Goal: Transaction & Acquisition: Purchase product/service

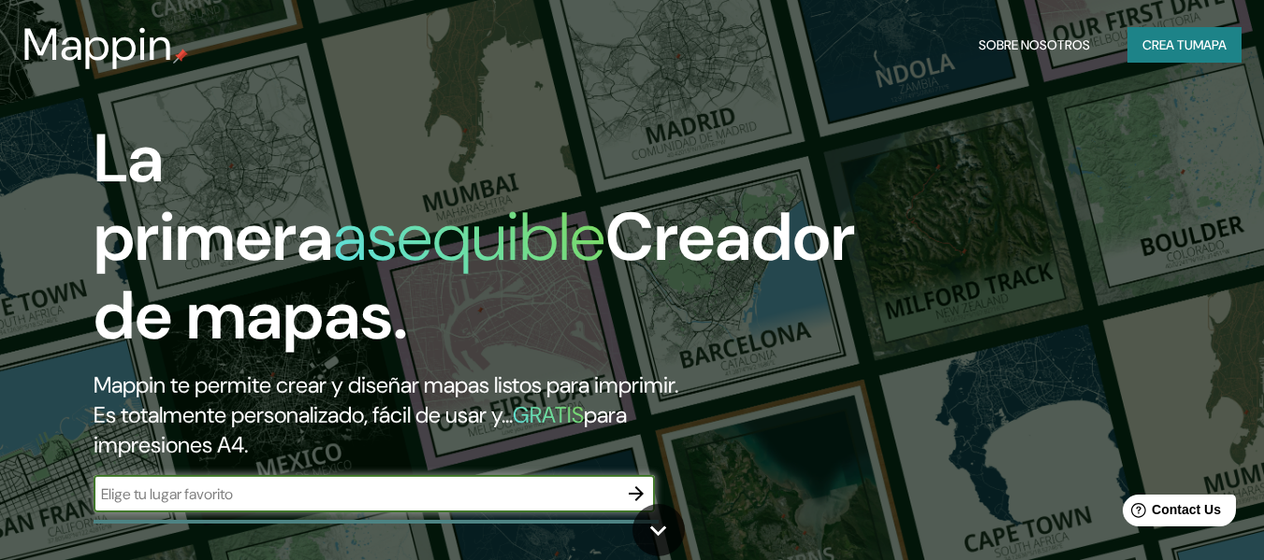
click at [261, 491] on input "text" at bounding box center [356, 495] width 524 height 22
type input "ENTRE [PERSON_NAME] DEL [GEOGRAPHIC_DATA]"
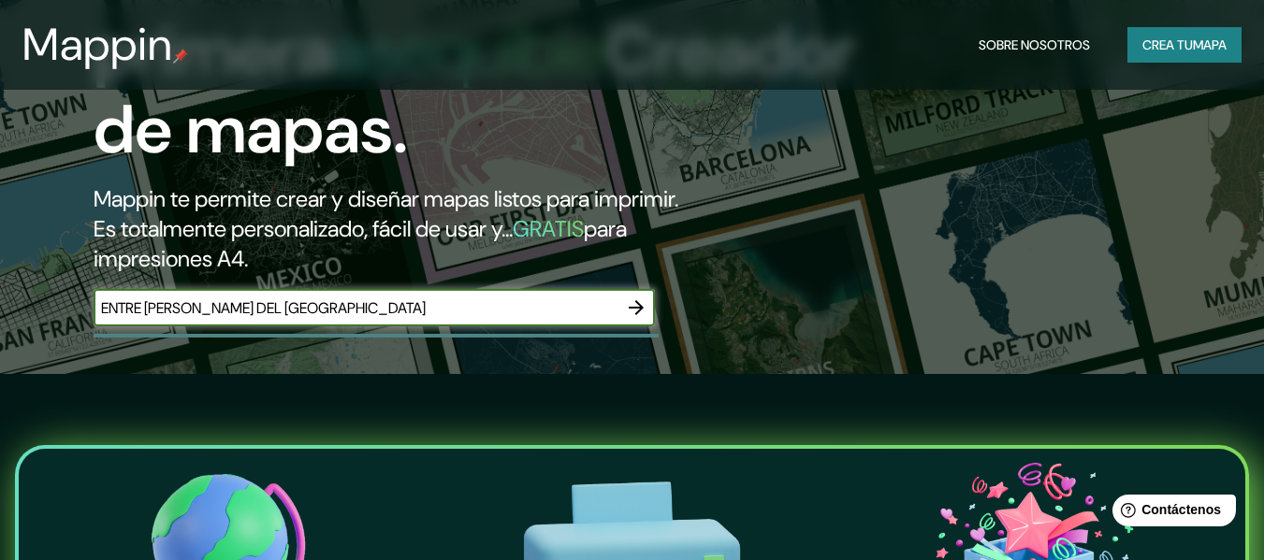
scroll to position [187, 0]
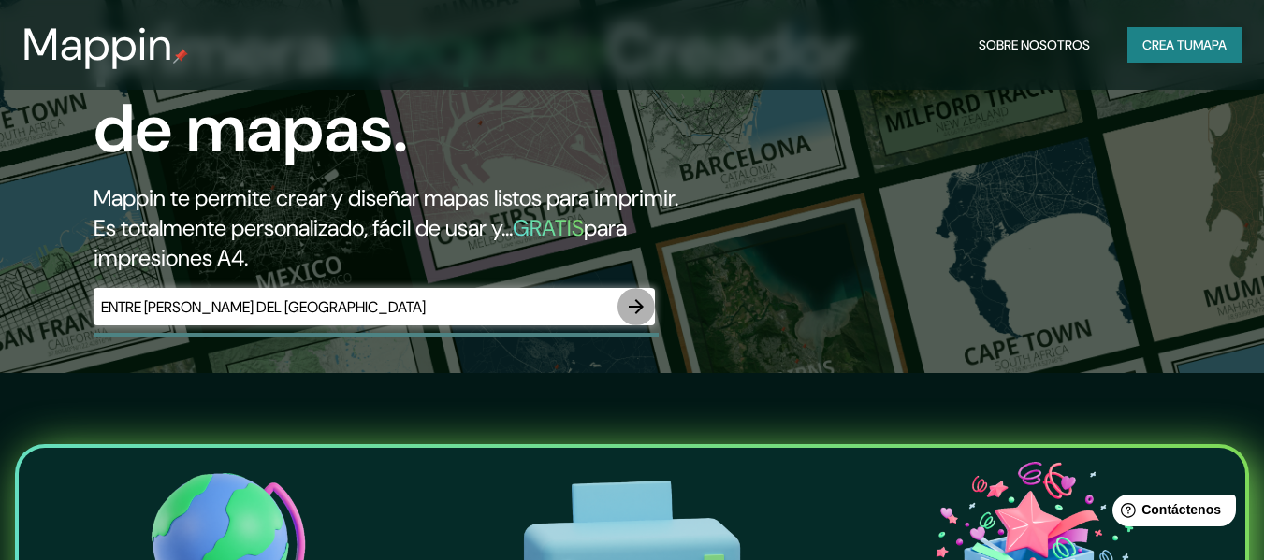
click at [648, 301] on button "button" at bounding box center [635, 306] width 37 height 37
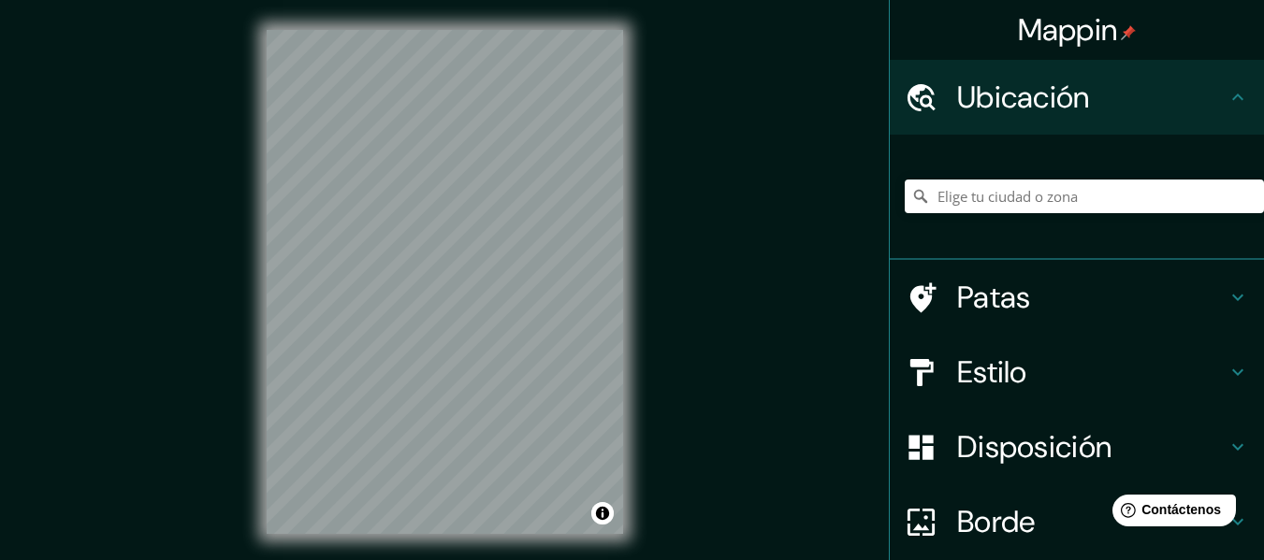
click at [1208, 449] on h4 "Disposición" at bounding box center [1091, 447] width 269 height 37
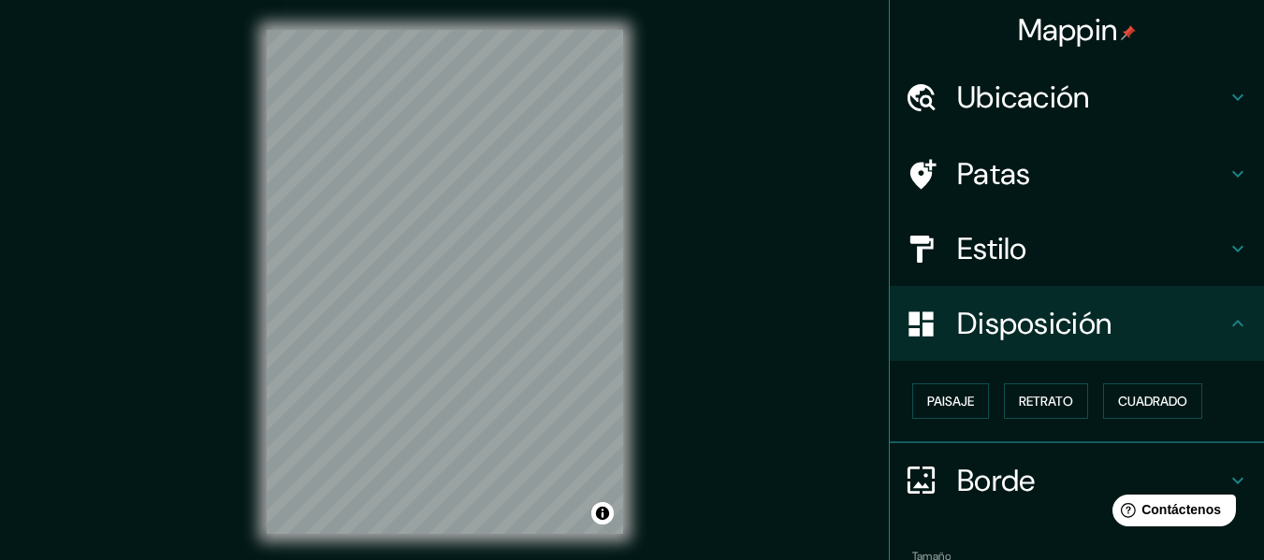
click at [1227, 327] on icon at bounding box center [1238, 323] width 22 height 22
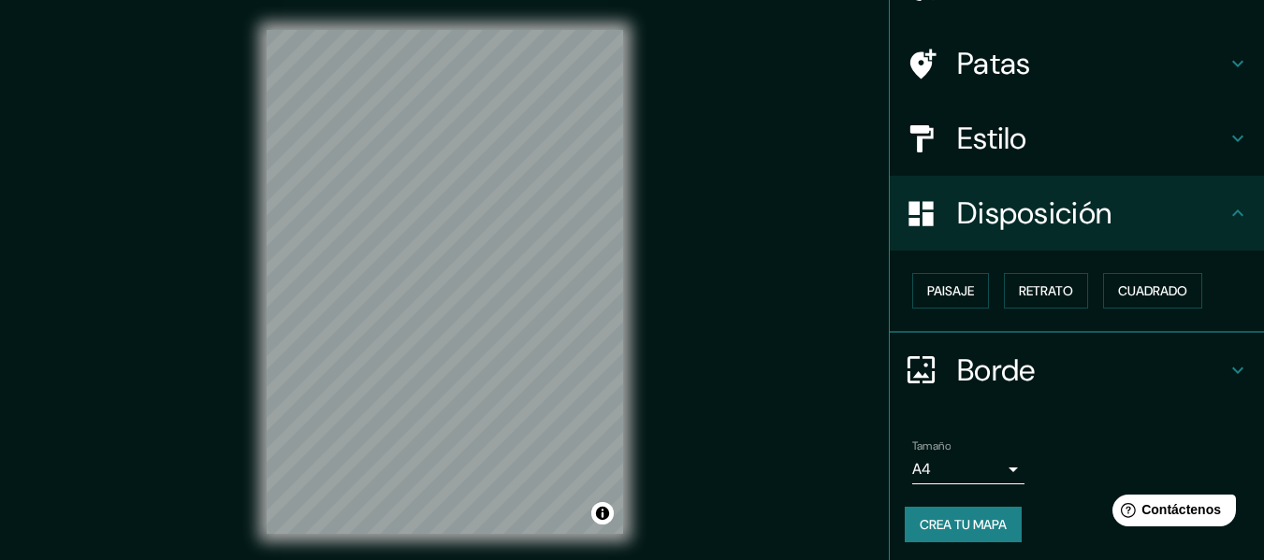
scroll to position [114, 0]
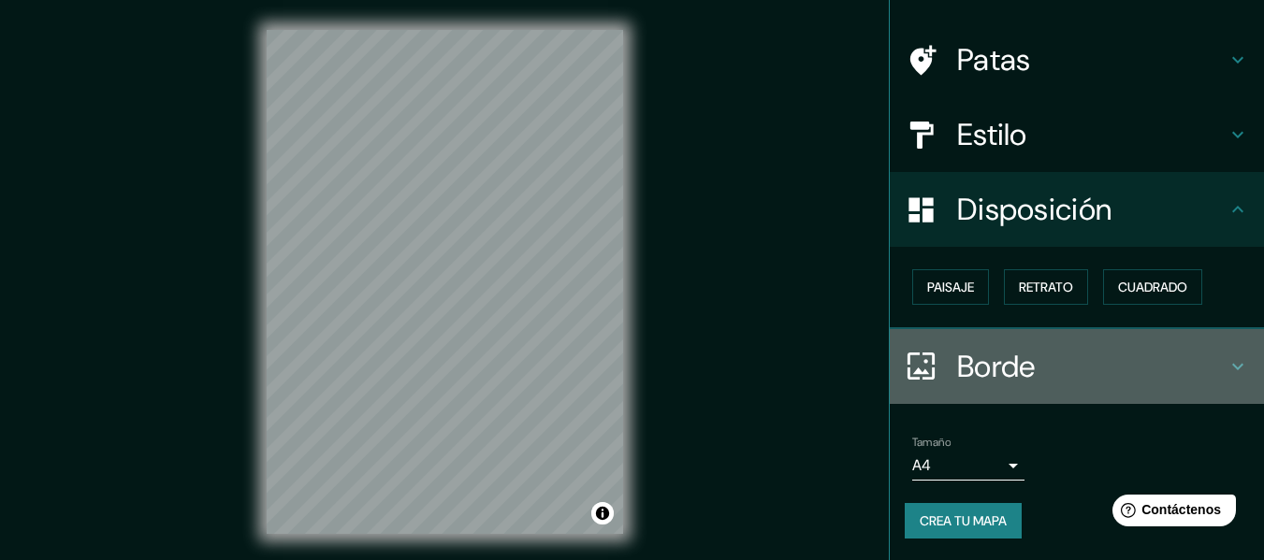
click at [1216, 351] on div "Borde" at bounding box center [1077, 366] width 374 height 75
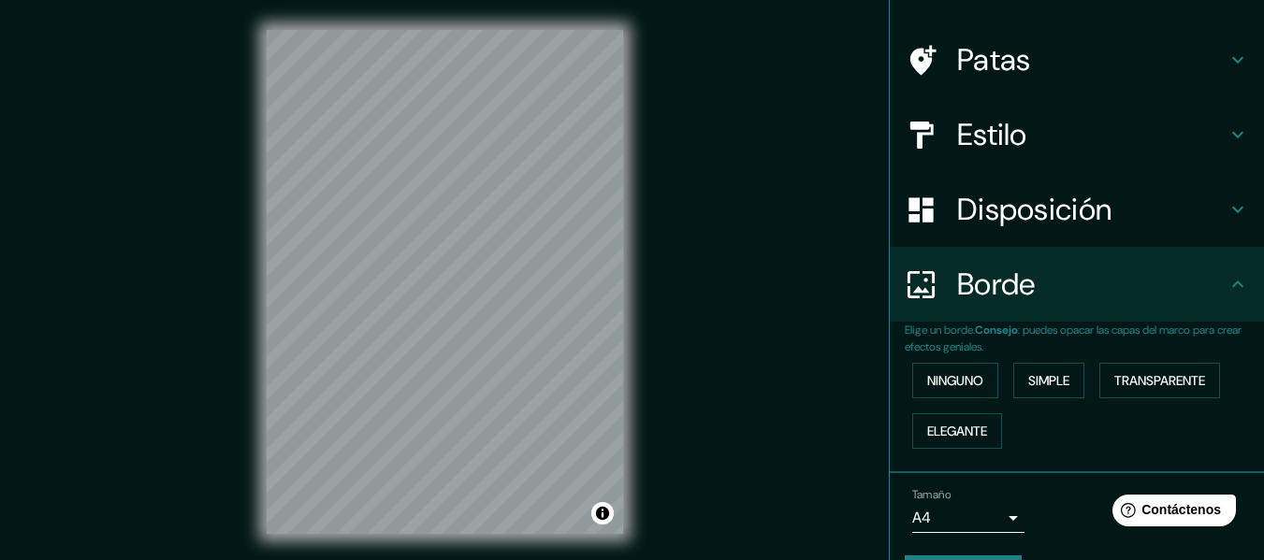
click at [1223, 296] on div "Borde" at bounding box center [1077, 284] width 374 height 75
click at [1232, 126] on icon at bounding box center [1238, 134] width 22 height 22
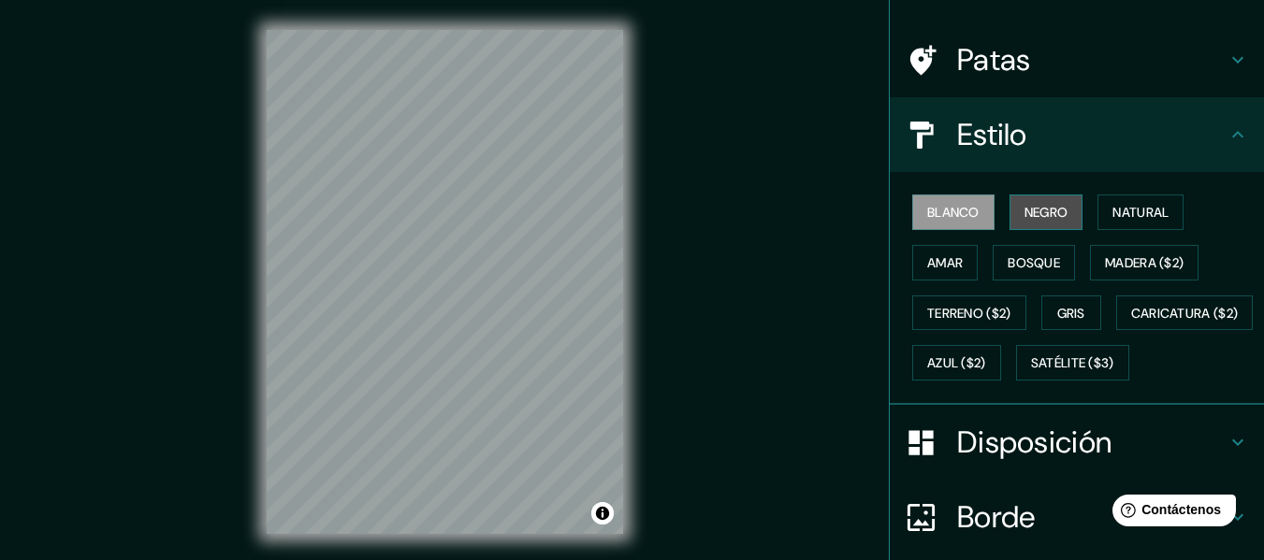
click at [1054, 216] on font "Negro" at bounding box center [1046, 212] width 44 height 17
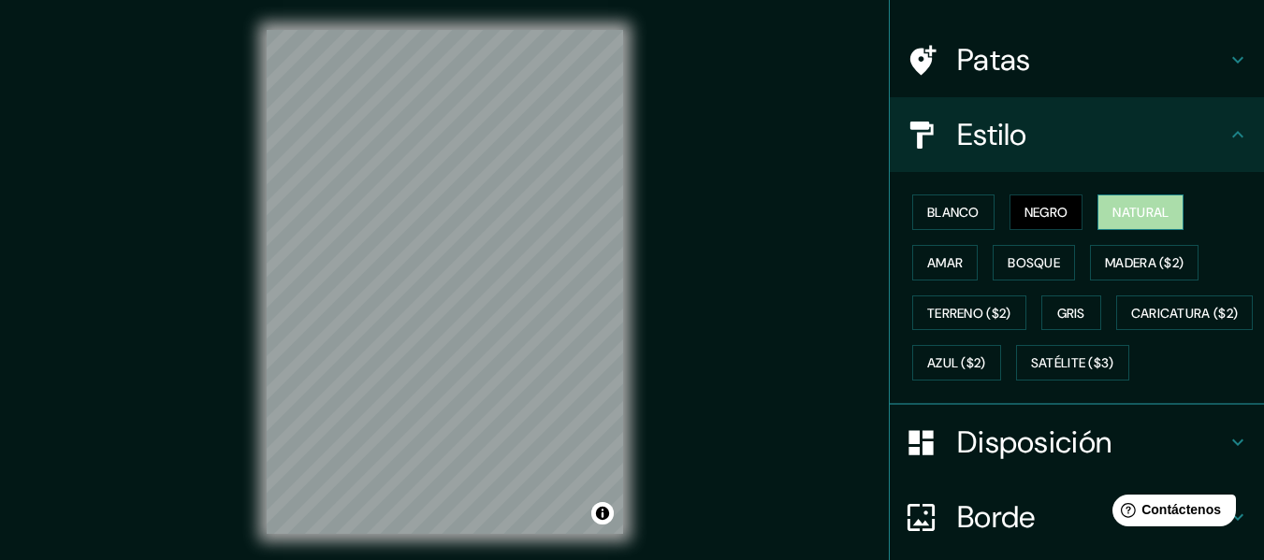
click at [1111, 199] on button "Natural" at bounding box center [1140, 213] width 86 height 36
click at [928, 255] on font "Amar" at bounding box center [945, 262] width 36 height 17
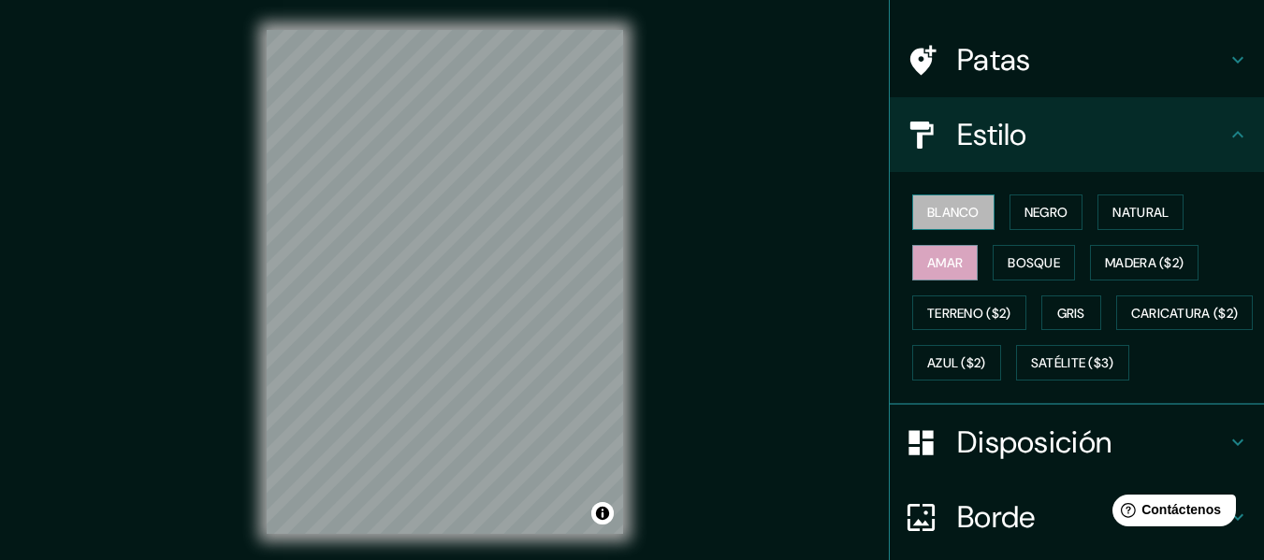
click at [981, 215] on button "Blanco" at bounding box center [953, 213] width 82 height 36
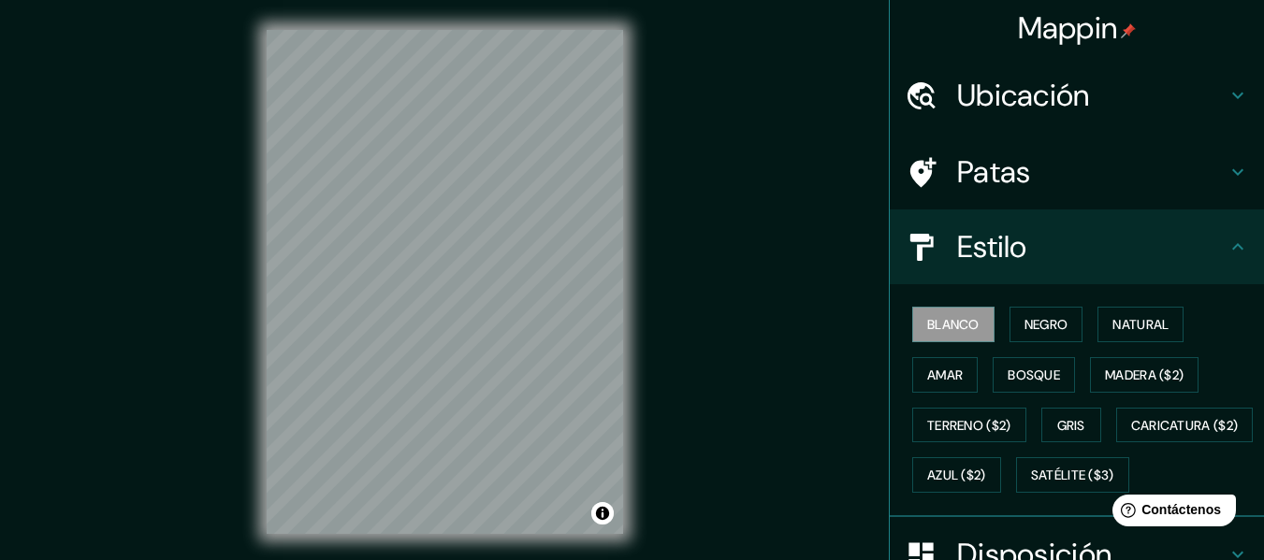
scroll to position [0, 0]
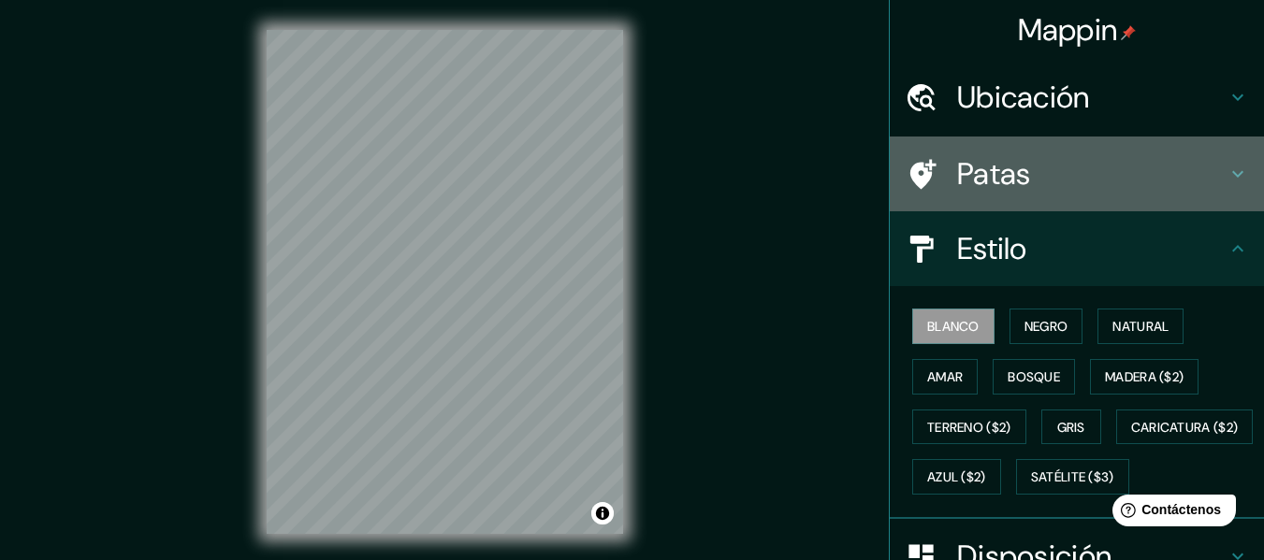
click at [1197, 138] on div "Patas" at bounding box center [1077, 174] width 374 height 75
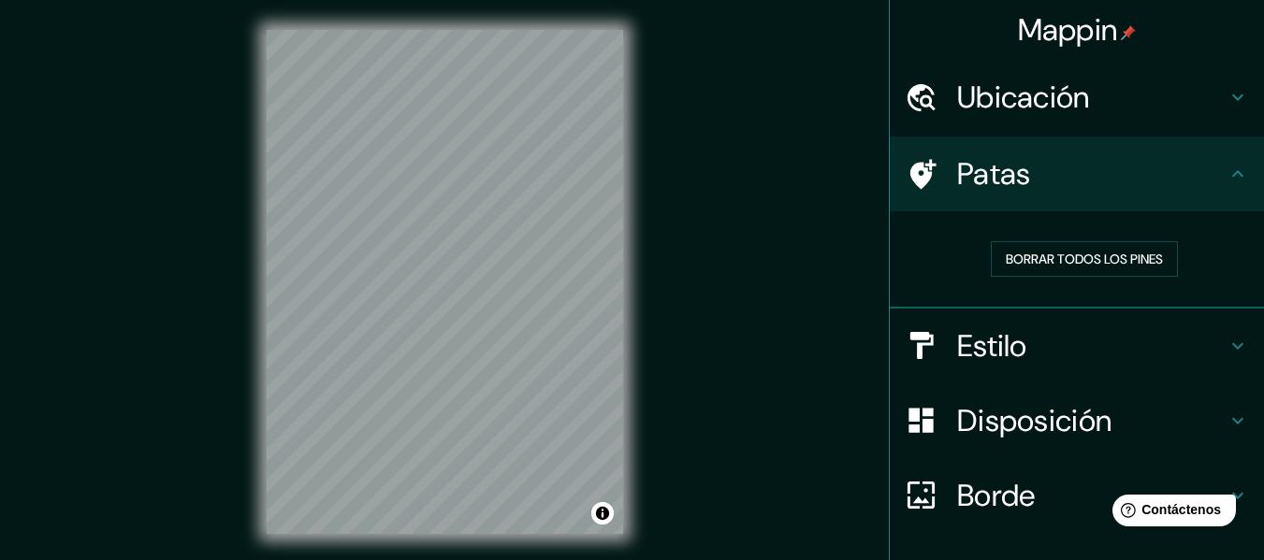
click at [1195, 99] on h4 "Ubicación" at bounding box center [1091, 97] width 269 height 37
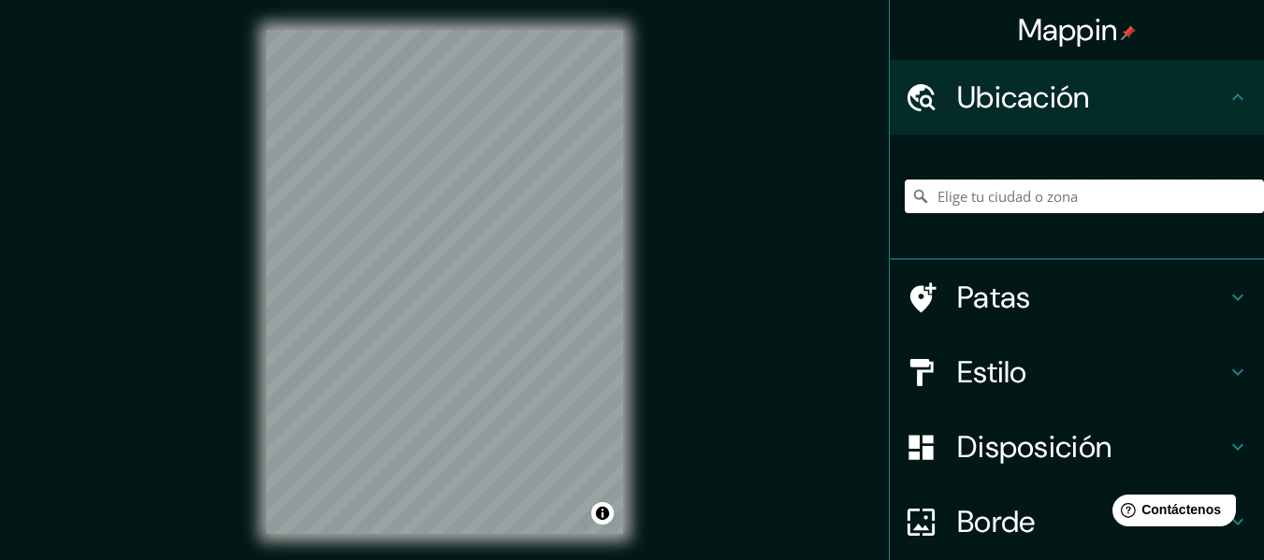
click at [1014, 211] on input "Elige tu ciudad o zona" at bounding box center [1084, 197] width 359 height 34
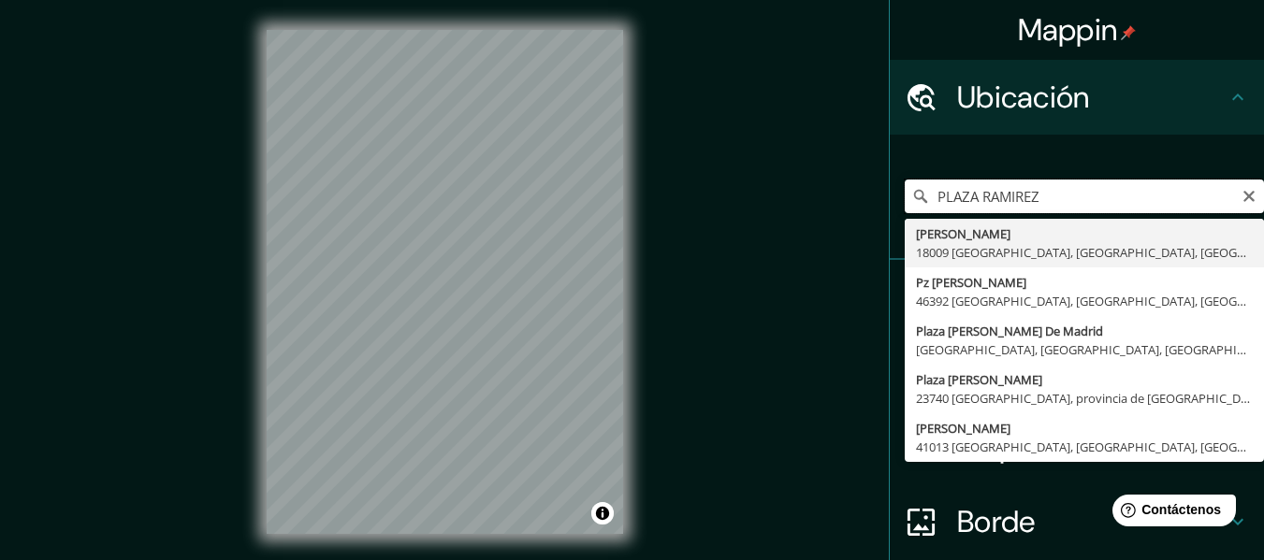
click at [969, 186] on input "PLAZA RAMIREZ" at bounding box center [1084, 197] width 359 height 34
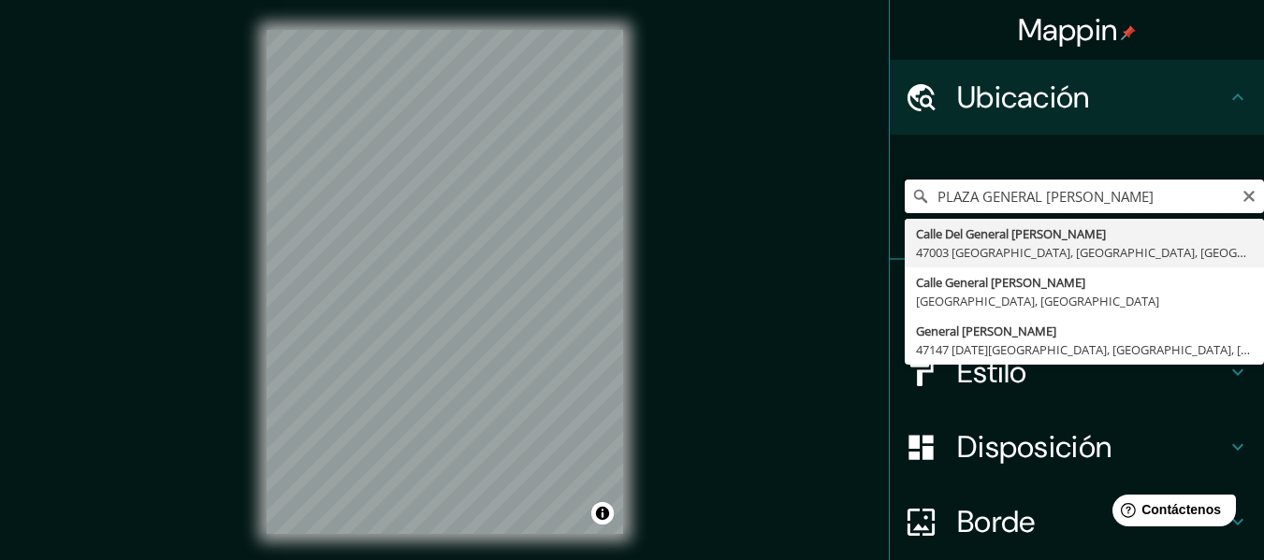
click at [1198, 180] on input "PLAZA GENERAL [PERSON_NAME]" at bounding box center [1084, 197] width 359 height 34
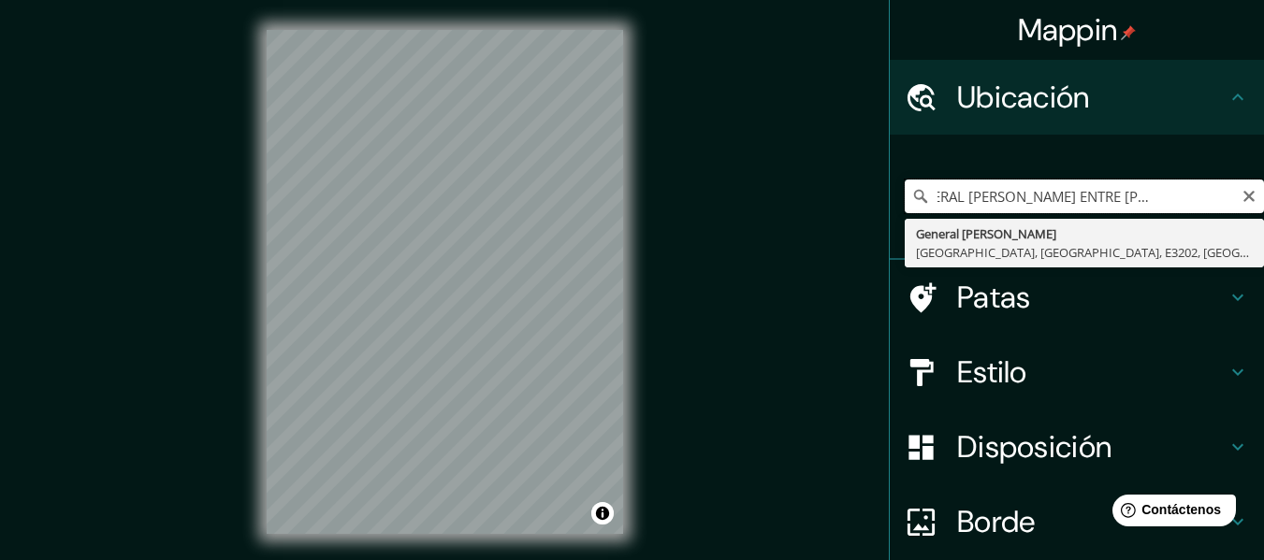
scroll to position [0, 85]
type input "[GEOGRAPHIC_DATA], [GEOGRAPHIC_DATA], [GEOGRAPHIC_DATA]"
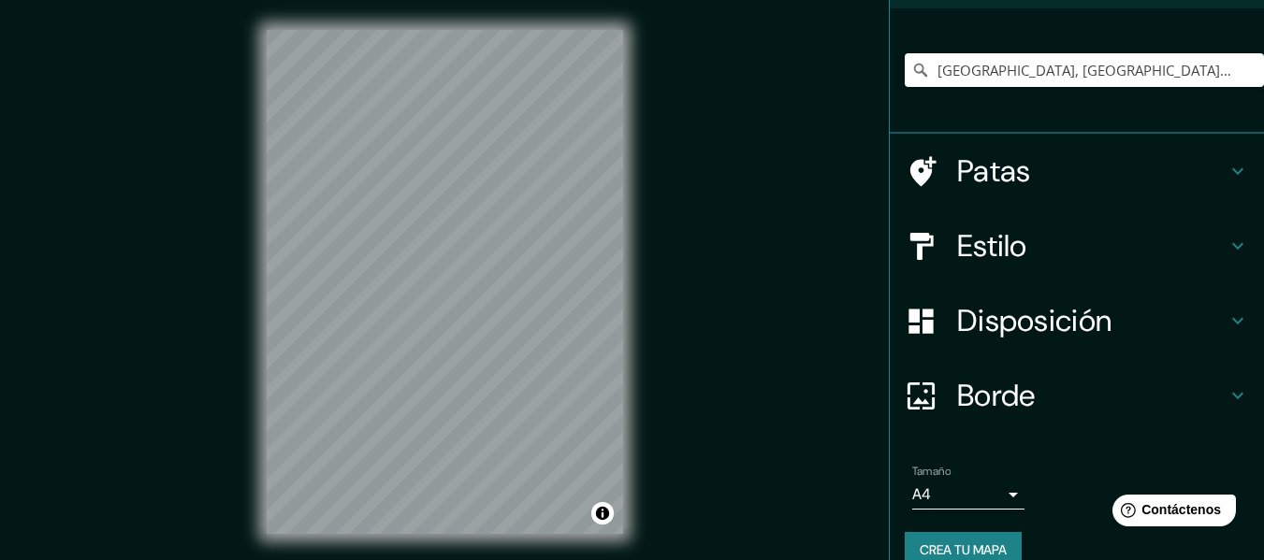
scroll to position [156, 0]
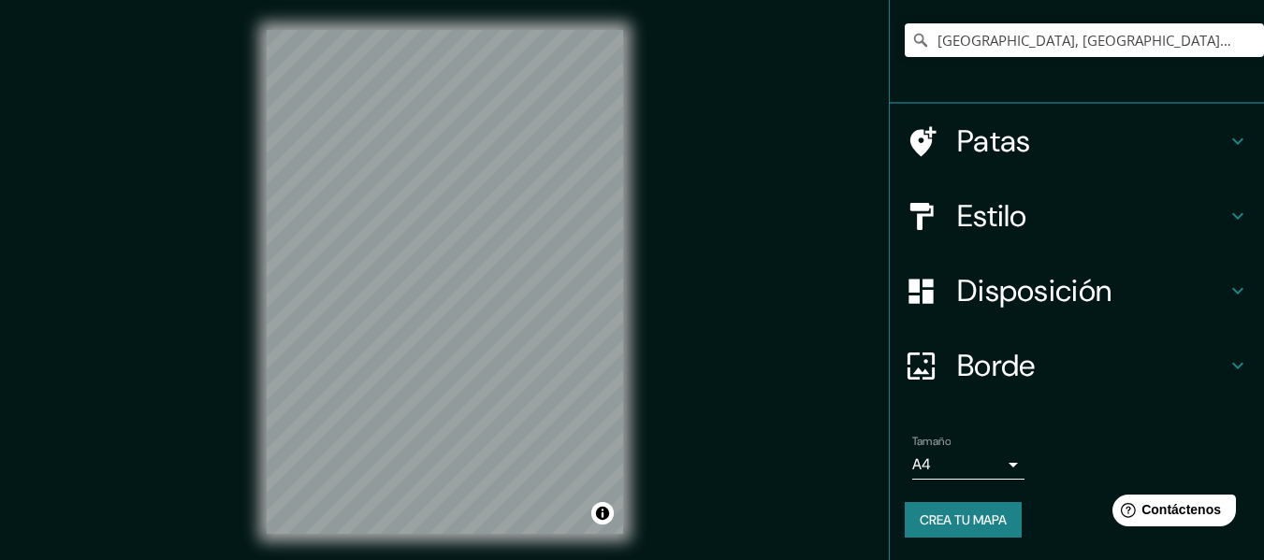
click at [996, 467] on body "Mappin Ubicación [GEOGRAPHIC_DATA], [GEOGRAPHIC_DATA], [GEOGRAPHIC_DATA] Patas …" at bounding box center [632, 280] width 1264 height 560
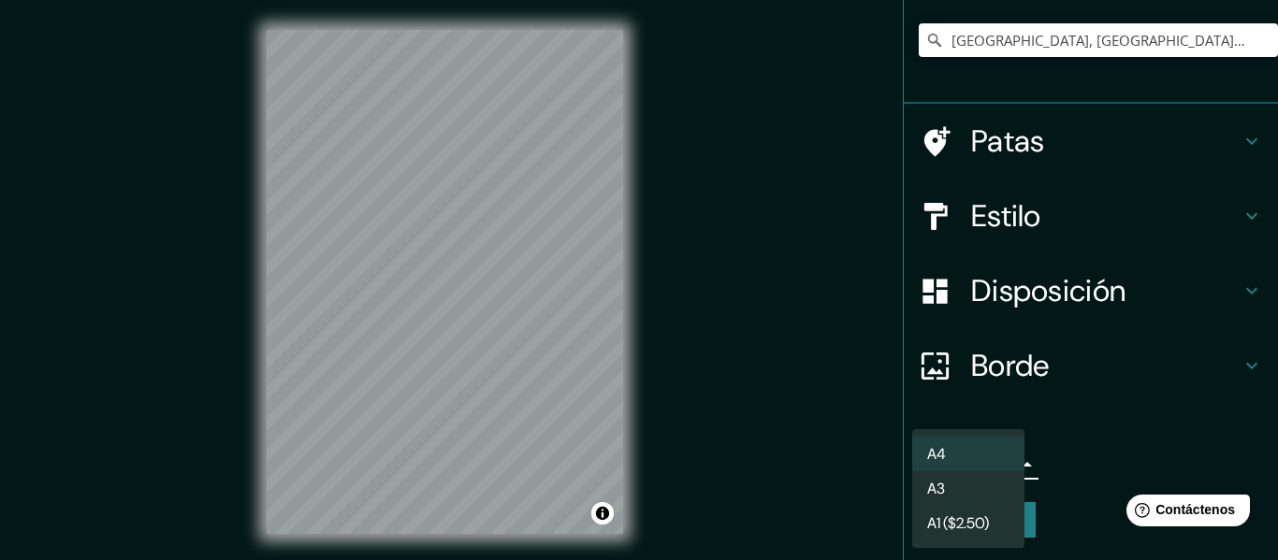
click at [1070, 441] on div at bounding box center [639, 280] width 1278 height 560
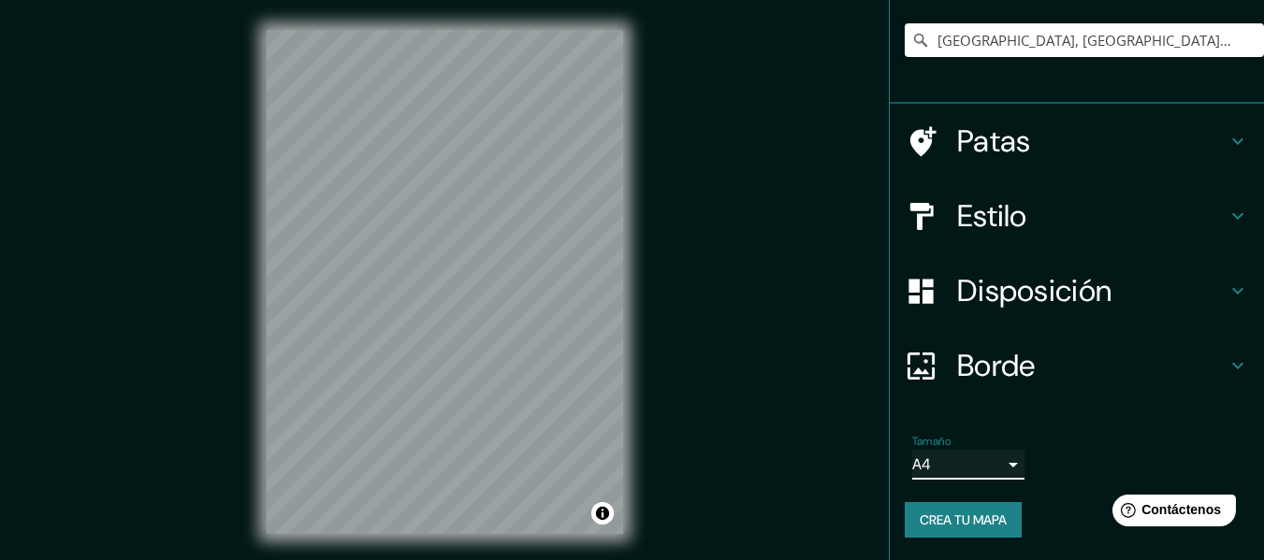
scroll to position [34, 0]
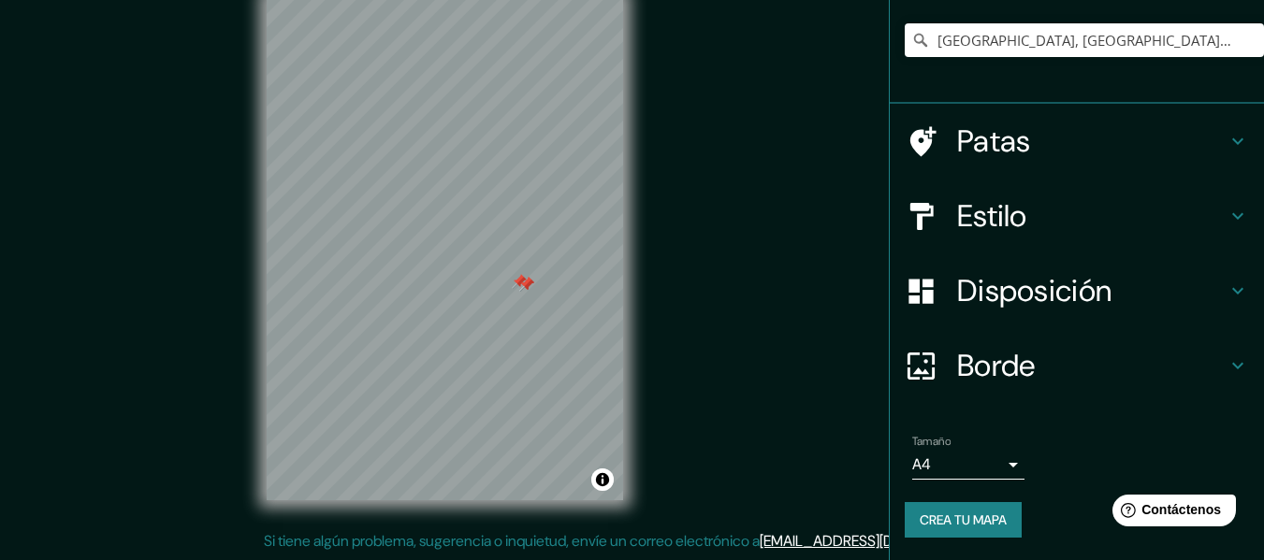
click at [516, 283] on div at bounding box center [519, 281] width 15 height 15
click at [526, 283] on div at bounding box center [526, 284] width 15 height 15
click at [528, 281] on div at bounding box center [524, 286] width 15 height 15
click at [518, 288] on div at bounding box center [524, 286] width 15 height 15
click at [970, 516] on font "Crea tu mapa" at bounding box center [963, 520] width 87 height 17
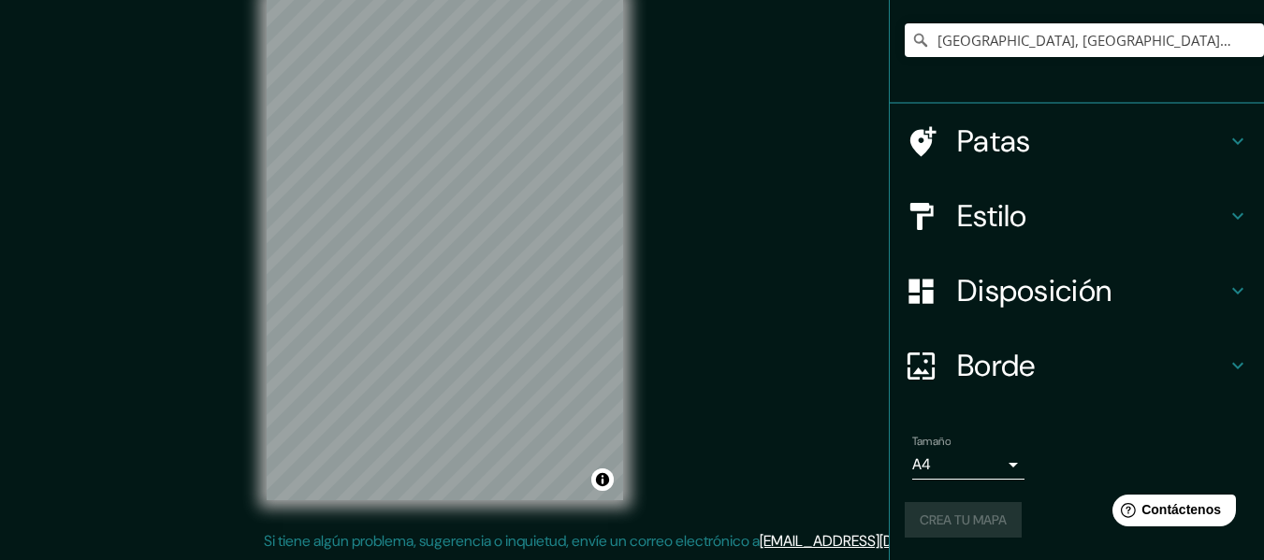
click at [971, 521] on div "Crea tu mapa" at bounding box center [1077, 520] width 344 height 36
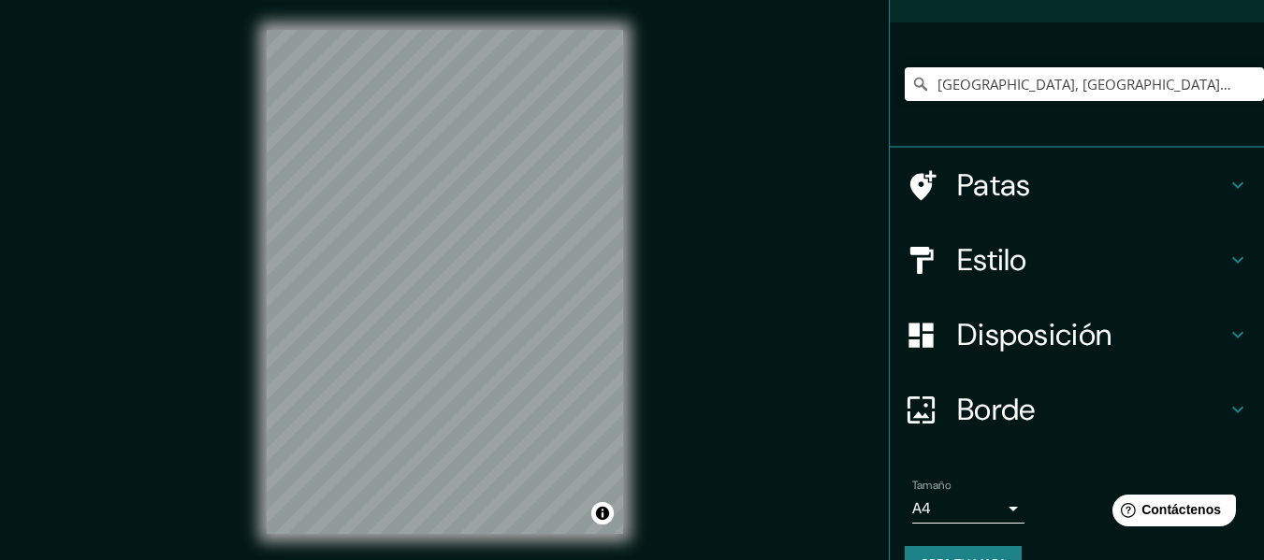
scroll to position [156, 0]
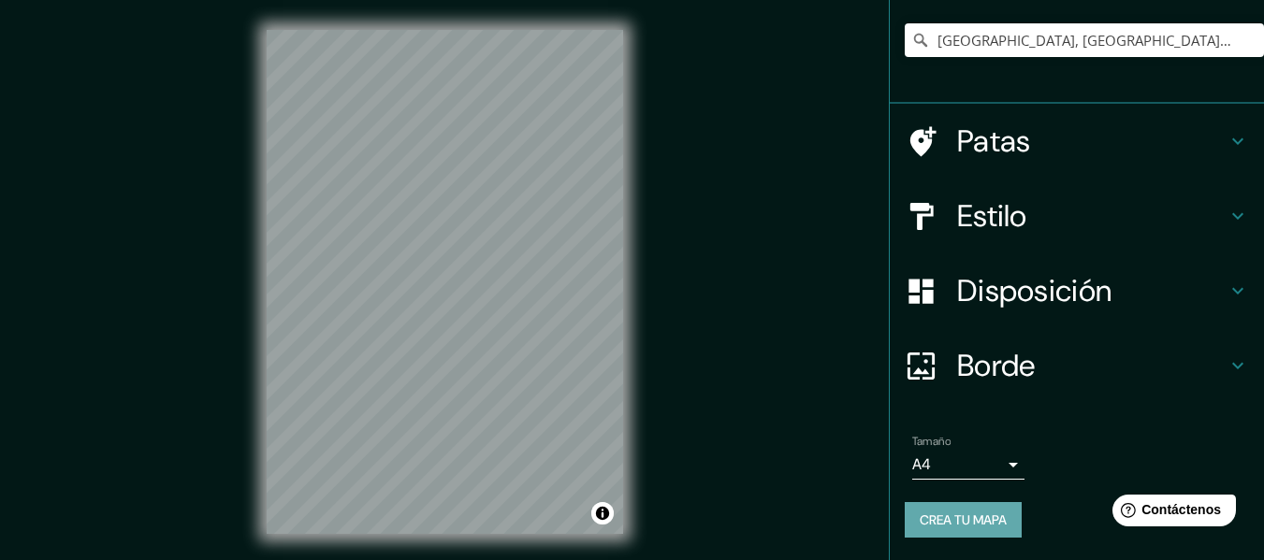
click at [959, 517] on font "Crea tu mapa" at bounding box center [963, 520] width 87 height 17
click at [999, 464] on body "Mappin Ubicación [GEOGRAPHIC_DATA], [GEOGRAPHIC_DATA], [GEOGRAPHIC_DATA] Patas …" at bounding box center [632, 280] width 1264 height 560
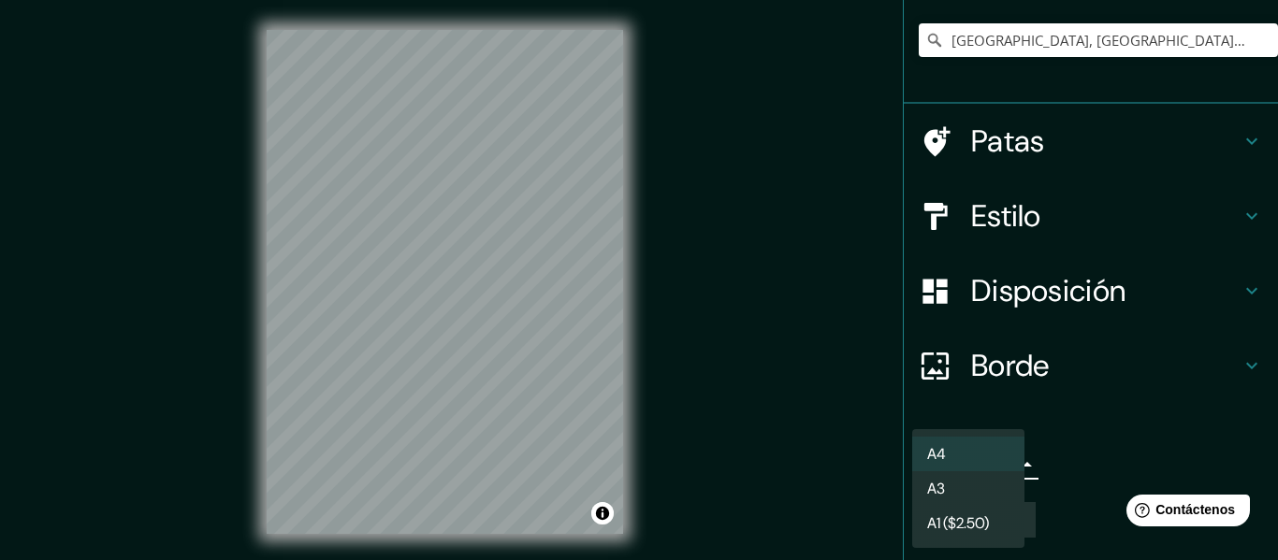
click at [909, 406] on div at bounding box center [639, 280] width 1278 height 560
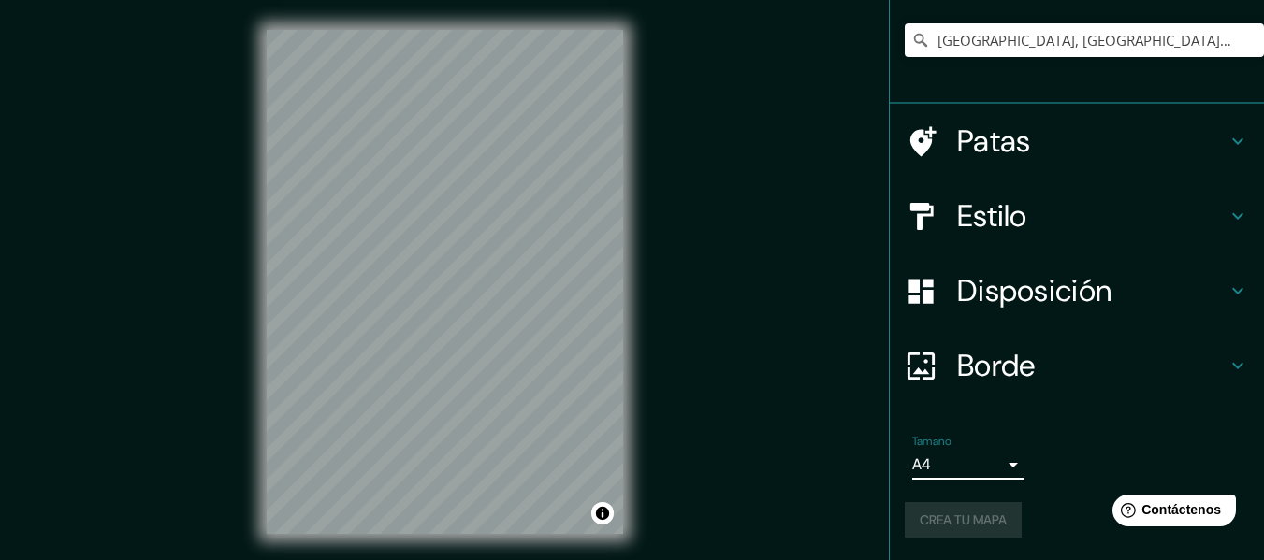
click at [956, 462] on body "Mappin Ubicación [GEOGRAPHIC_DATA], [GEOGRAPHIC_DATA], [GEOGRAPHIC_DATA] Patas …" at bounding box center [632, 280] width 1264 height 560
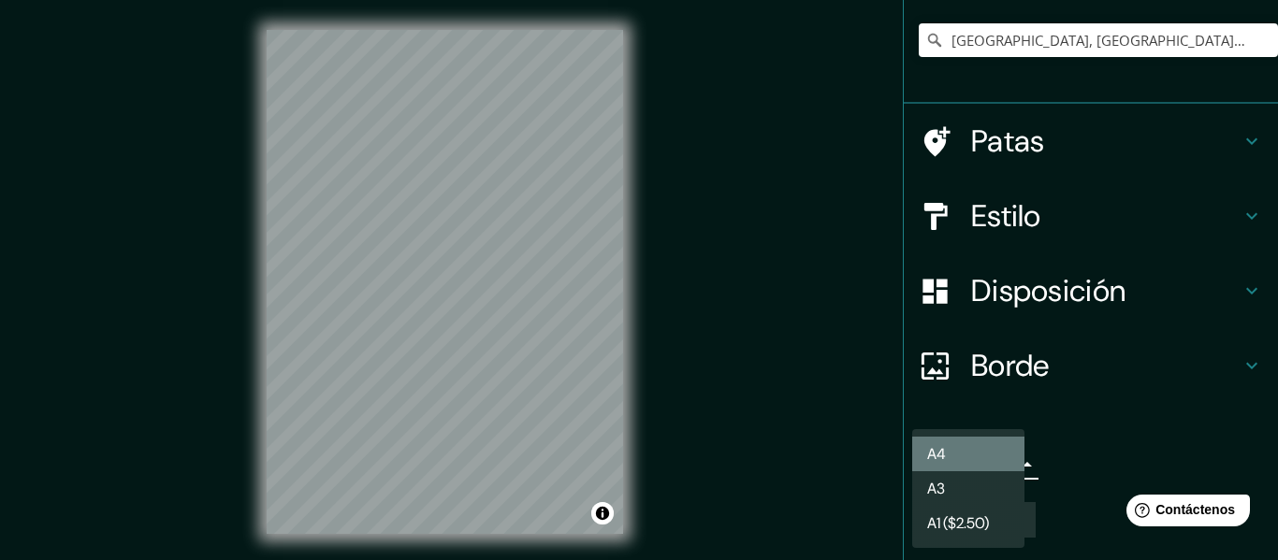
click at [932, 444] on font "A4" at bounding box center [936, 454] width 19 height 20
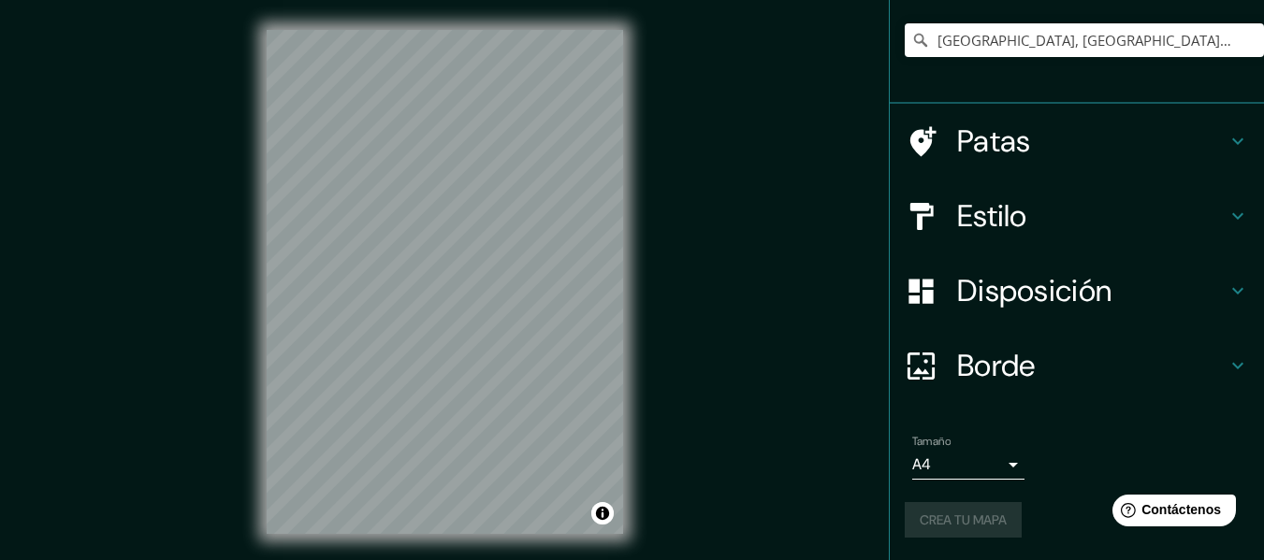
click at [931, 520] on div "Crea tu mapa" at bounding box center [1077, 520] width 344 height 36
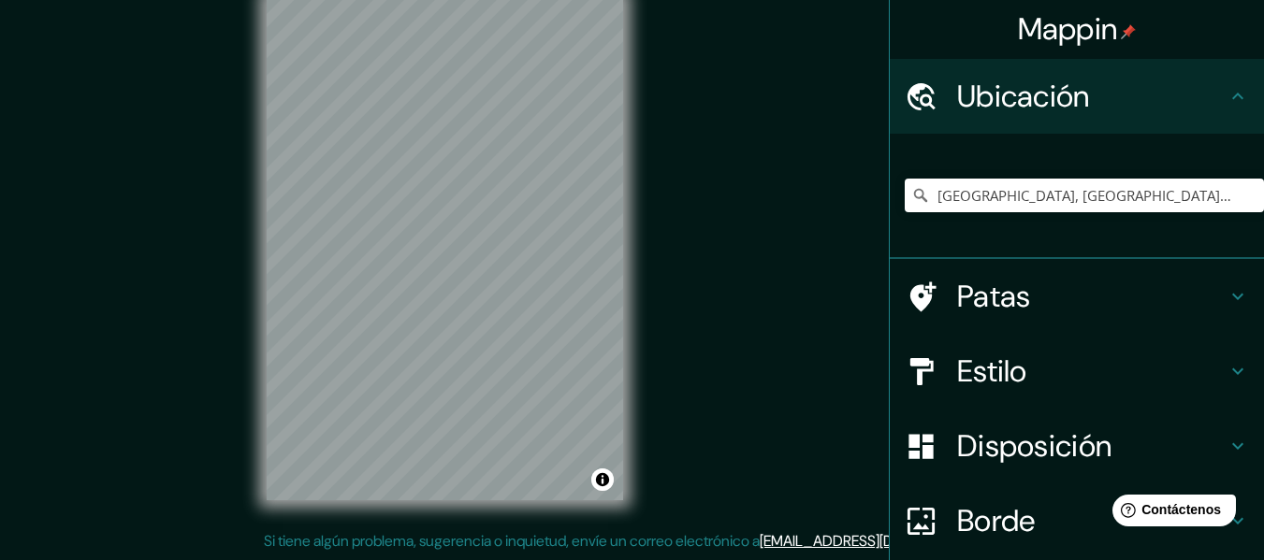
scroll to position [0, 0]
